Goal: Entertainment & Leisure: Consume media (video, audio)

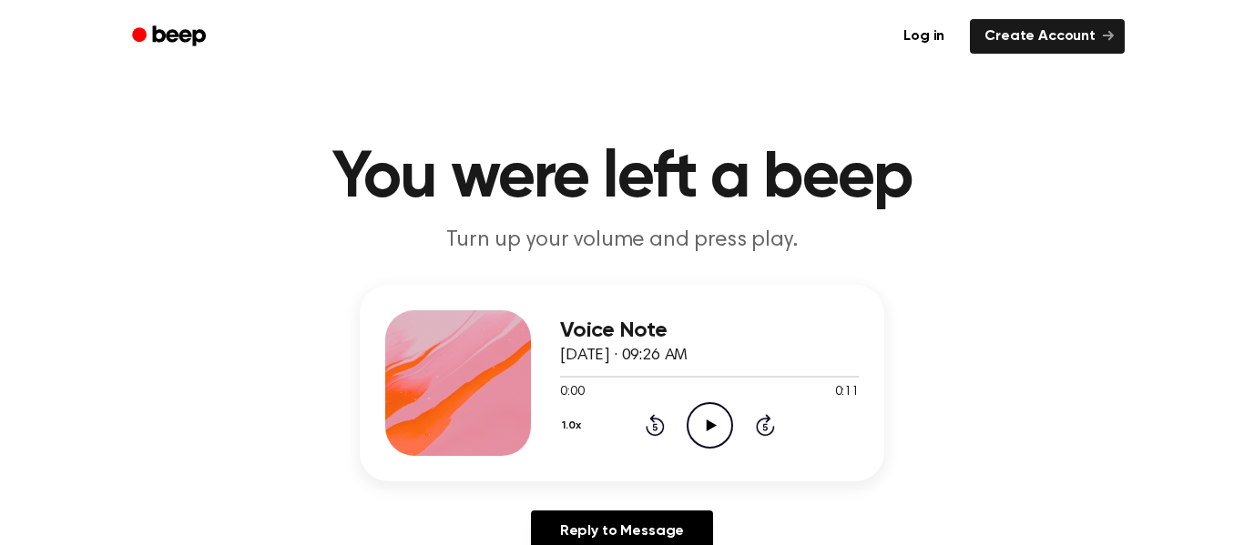
click at [718, 442] on icon "Play Audio" at bounding box center [709, 425] width 46 height 46
click at [706, 442] on icon "Play Audio" at bounding box center [709, 425] width 46 height 46
click at [708, 413] on icon "Play Audio" at bounding box center [709, 425] width 46 height 46
click at [1125, 413] on div "Voice Note September 4, 2025 · 09:27 AM 0:23 0:59 Your browser does not support…" at bounding box center [622, 426] width 1200 height 282
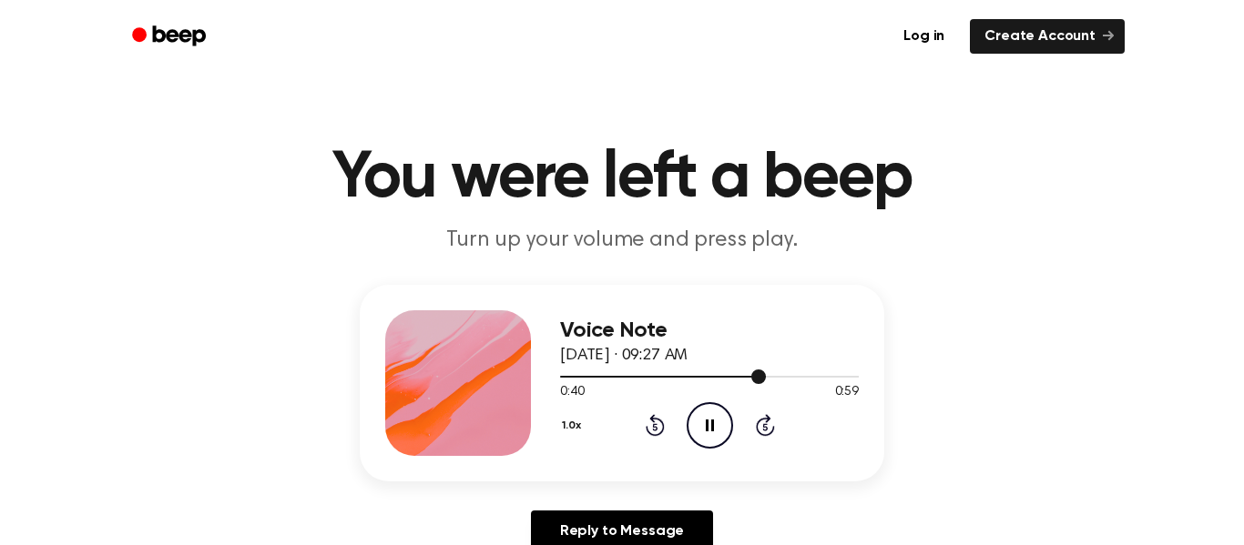
click at [569, 377] on div at bounding box center [709, 376] width 299 height 15
click at [566, 379] on span at bounding box center [561, 377] width 15 height 15
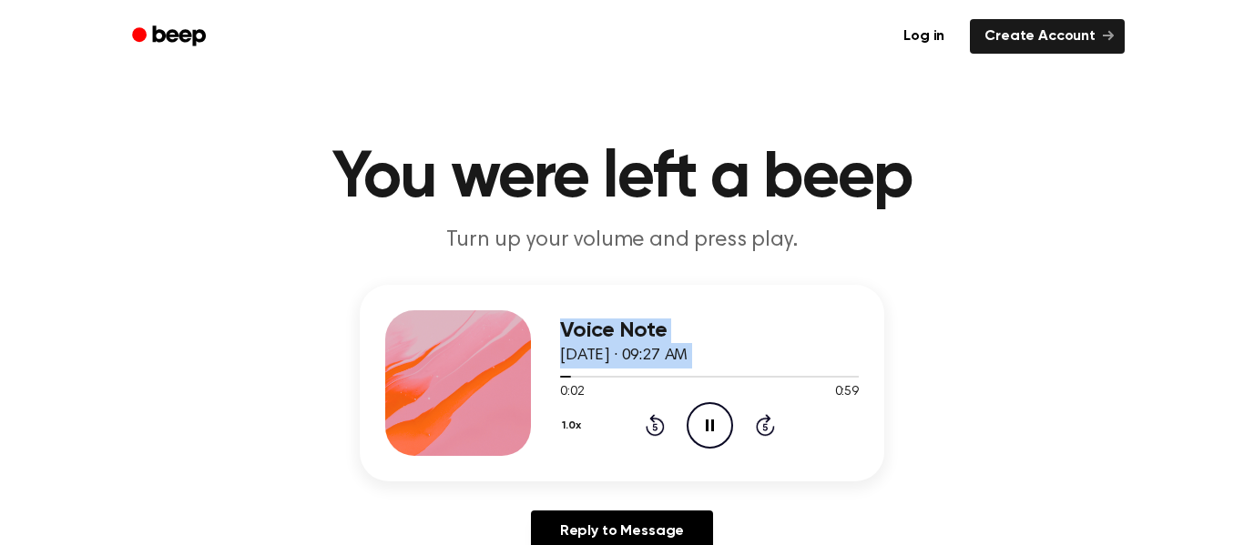
drag, startPoint x: 565, startPoint y: 377, endPoint x: 506, endPoint y: 353, distance: 63.7
click at [506, 353] on div "Voice Note September 4, 2025 · 09:27 AM 0:02 0:59 Your browser does not support…" at bounding box center [622, 383] width 524 height 197
click at [577, 385] on span "0:03" at bounding box center [572, 392] width 24 height 19
drag, startPoint x: 572, startPoint y: 383, endPoint x: 467, endPoint y: 352, distance: 109.2
click at [467, 352] on div "Voice Note September 4, 2025 · 09:27 AM 0:03 0:59 Your browser does not support…" at bounding box center [622, 383] width 524 height 197
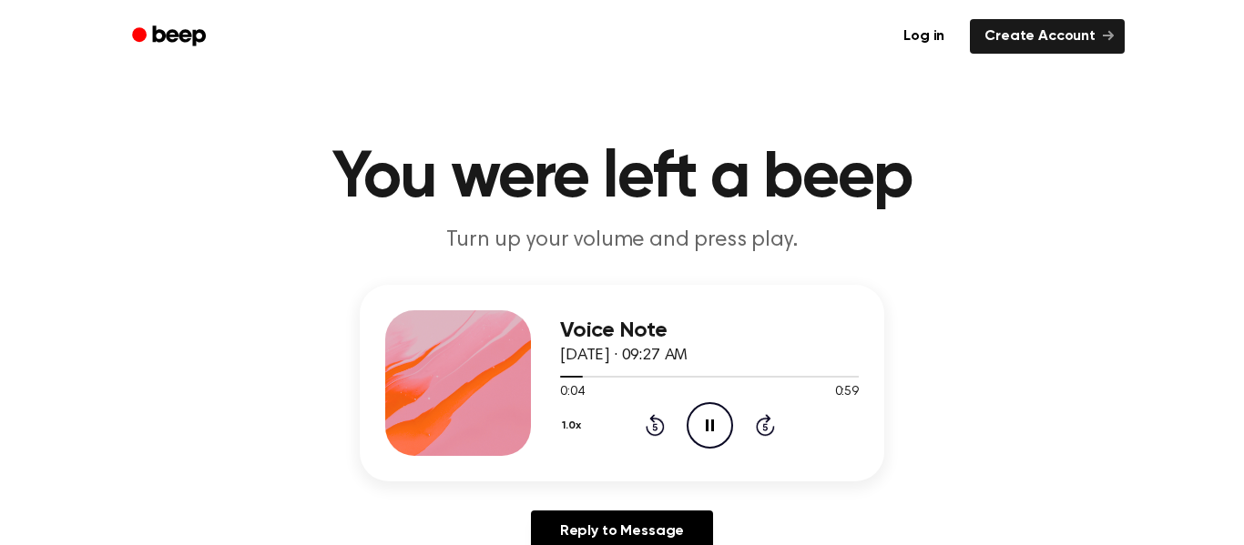
click at [551, 394] on div "Voice Note September 4, 2025 · 09:27 AM 0:04 0:59 Your browser does not support…" at bounding box center [622, 383] width 524 height 197
click at [559, 381] on div "Voice Note September 4, 2025 · 09:27 AM 0:05 0:59 Your browser does not support…" at bounding box center [622, 383] width 524 height 197
click at [645, 422] on icon "Rewind 5 seconds" at bounding box center [655, 425] width 20 height 24
click at [646, 421] on icon "Rewind 5 seconds" at bounding box center [655, 425] width 20 height 24
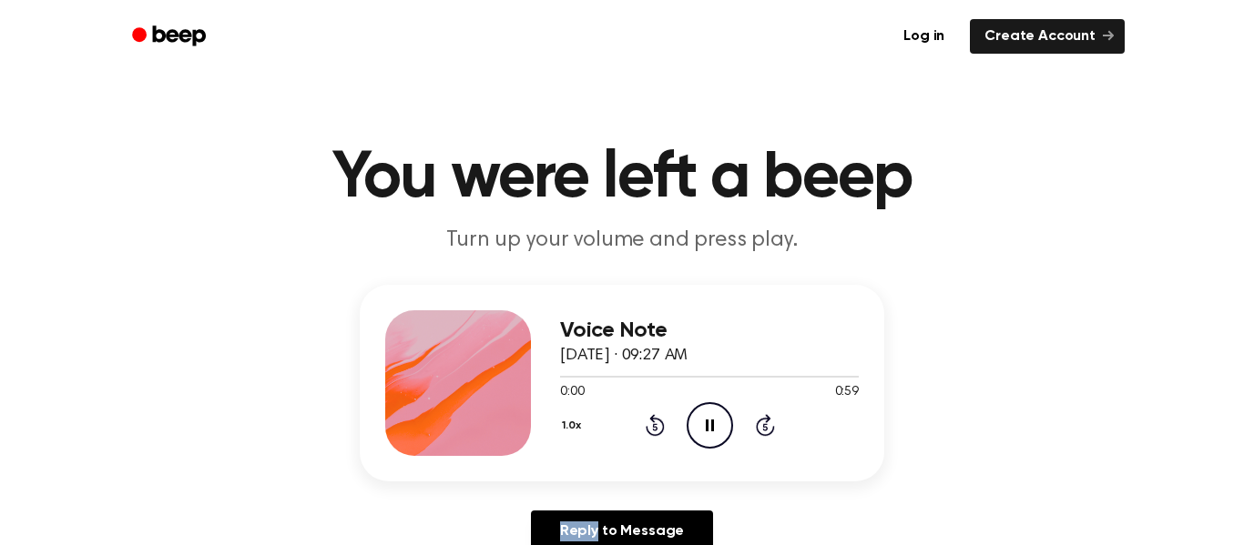
click at [646, 421] on icon "Rewind 5 seconds" at bounding box center [655, 425] width 20 height 24
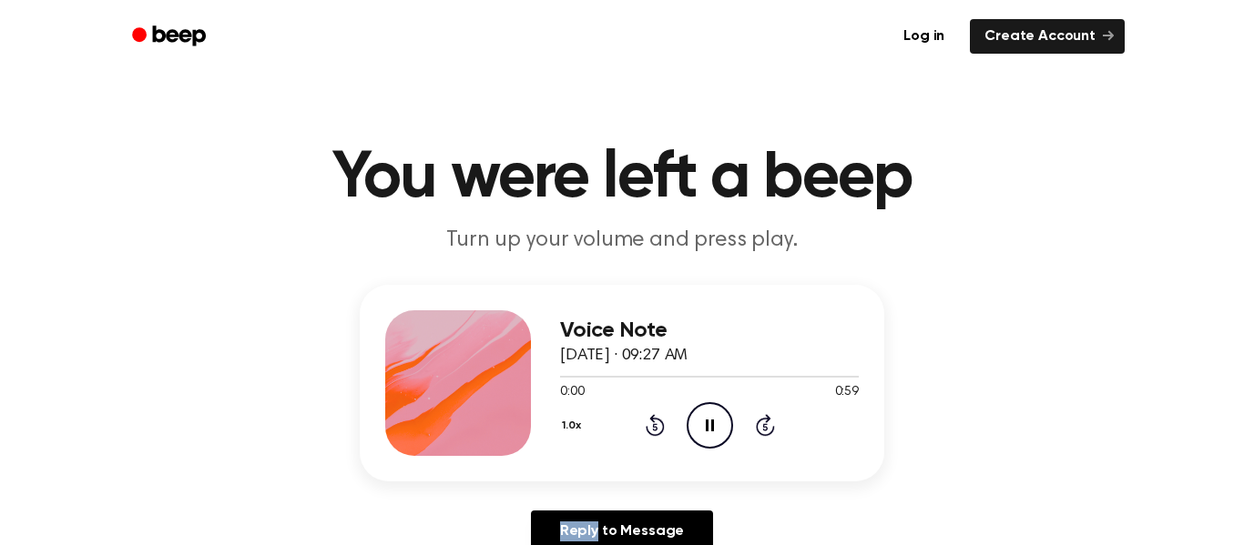
click at [646, 421] on icon "Rewind 5 seconds" at bounding box center [655, 425] width 20 height 24
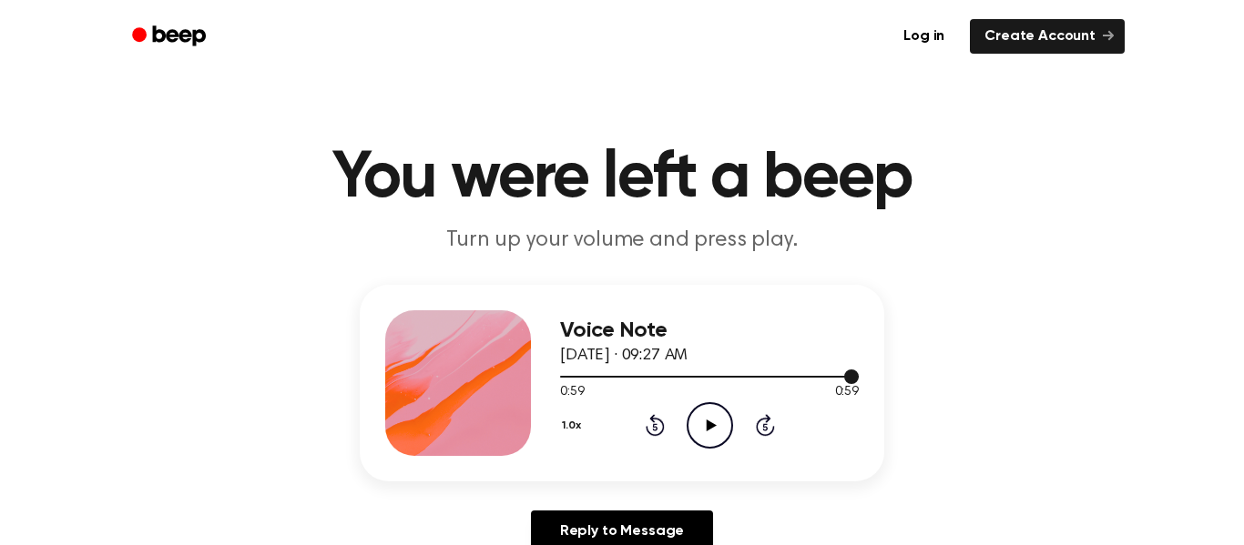
click at [717, 376] on div at bounding box center [709, 377] width 299 height 2
click at [704, 414] on icon "Play Audio" at bounding box center [709, 425] width 46 height 46
click at [726, 435] on icon "Play Audio" at bounding box center [709, 425] width 46 height 46
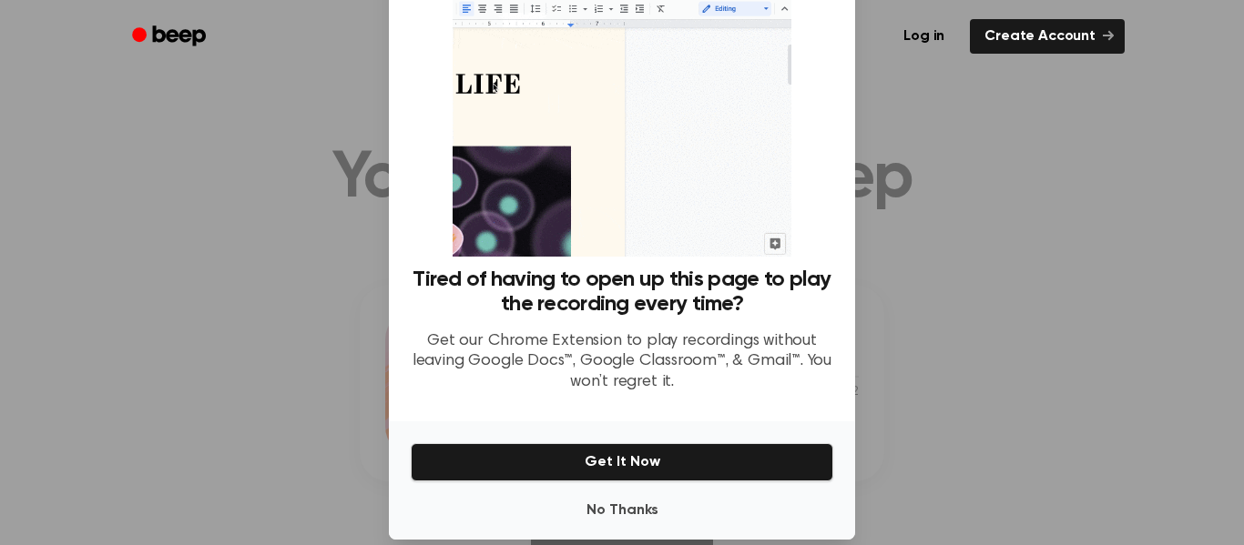
scroll to position [112, 0]
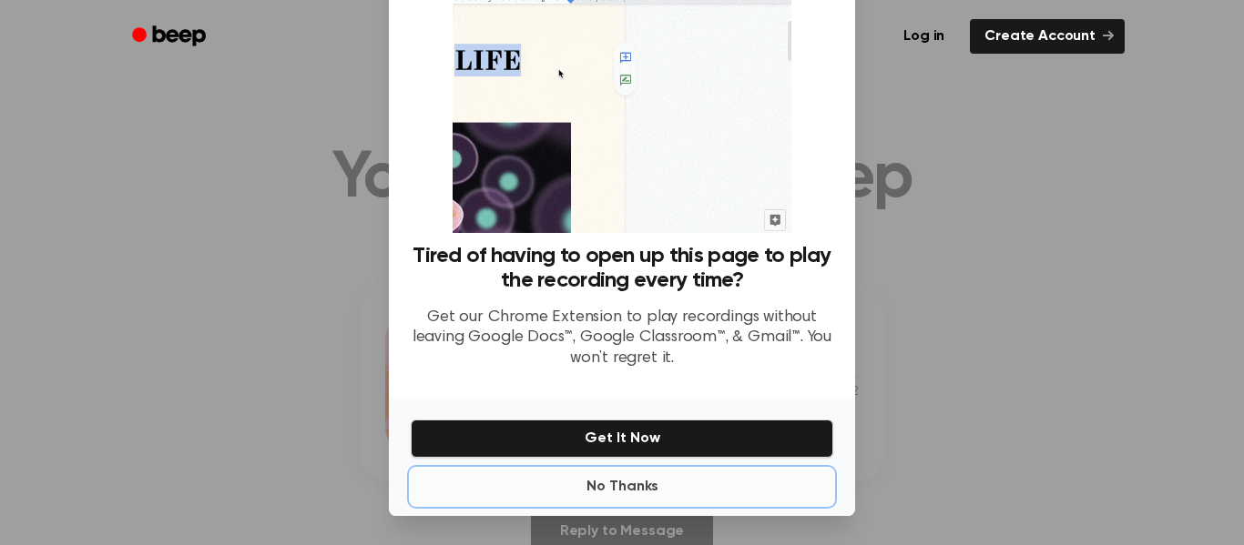
click at [704, 480] on button "No Thanks" at bounding box center [622, 487] width 422 height 36
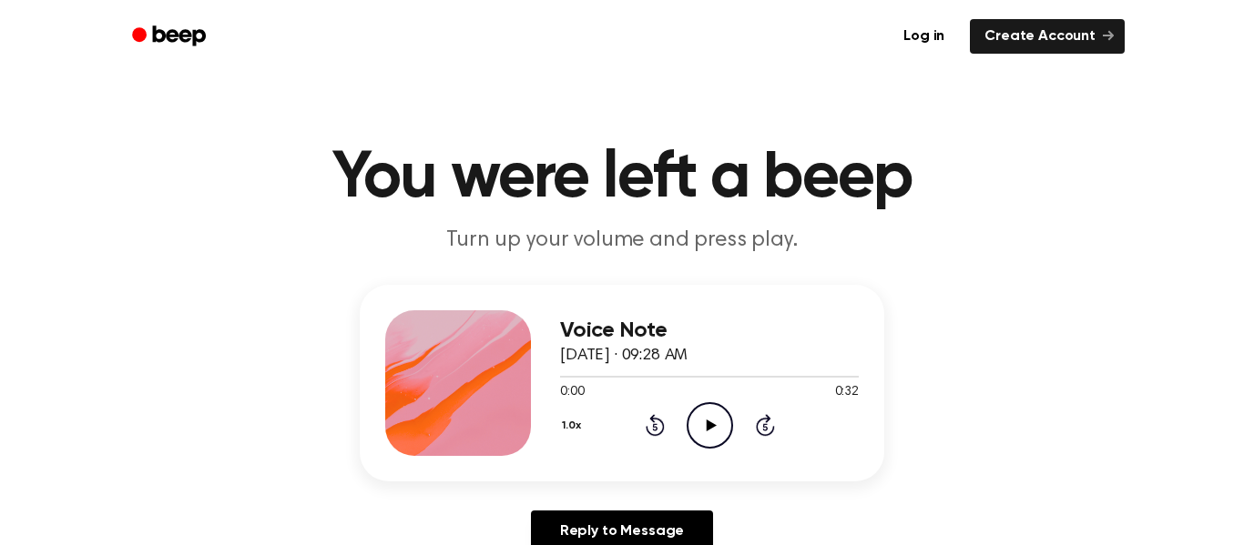
click at [691, 413] on icon "Play Audio" at bounding box center [709, 425] width 46 height 46
